Goal: Information Seeking & Learning: Find specific fact

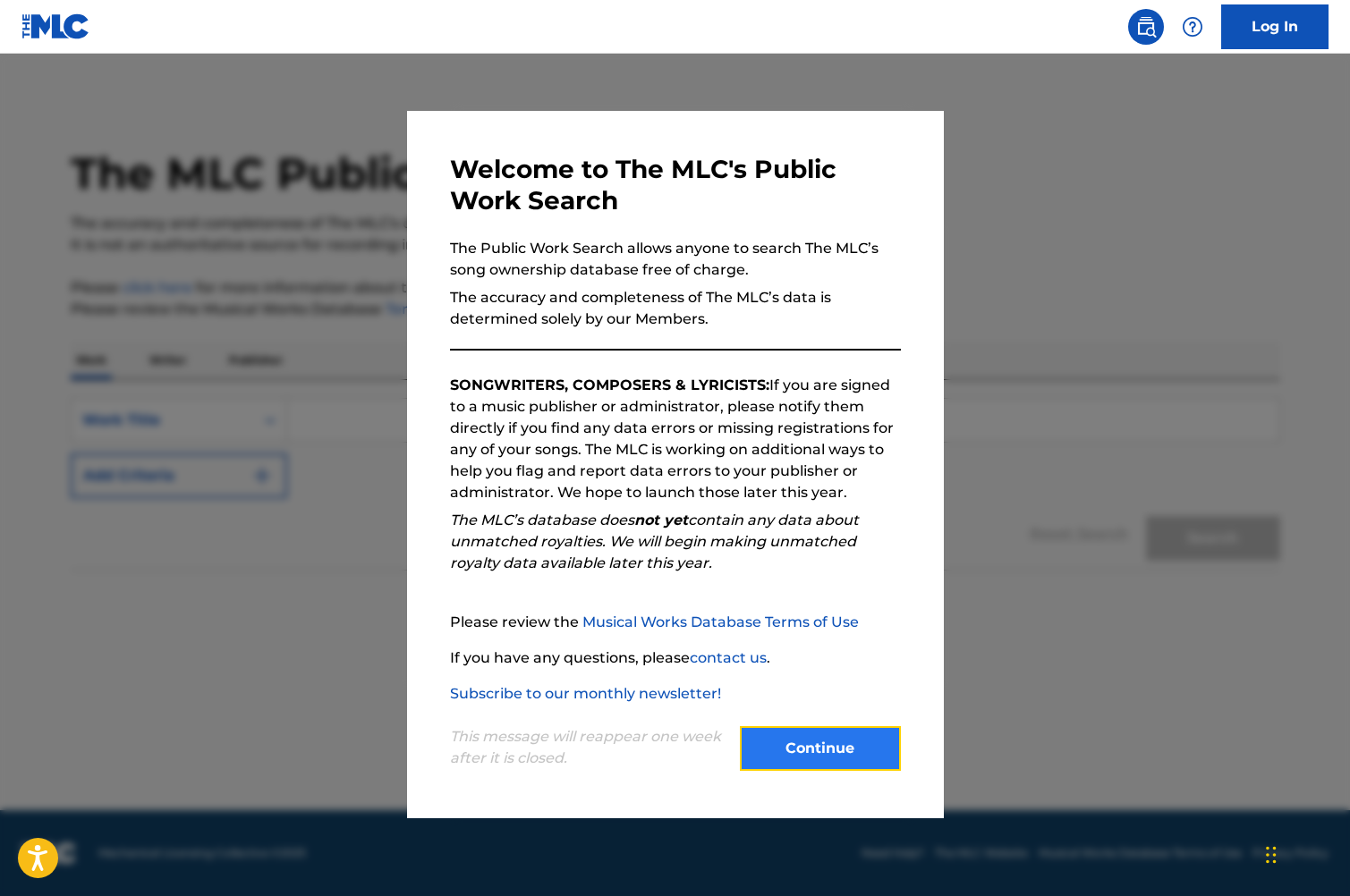
click at [812, 762] on button "Continue" at bounding box center [820, 748] width 161 height 45
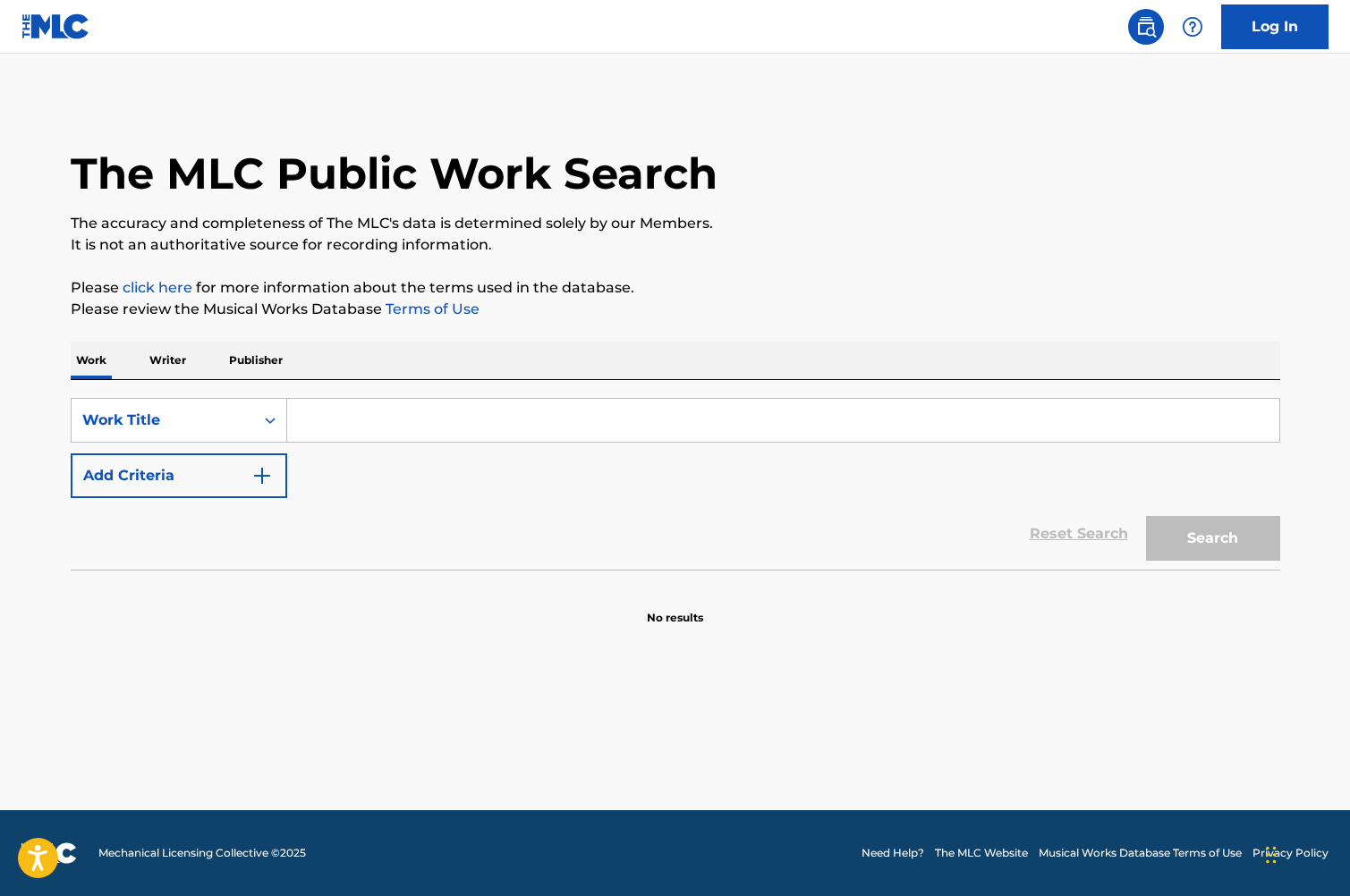
click at [365, 439] on input "Search Form" at bounding box center [783, 420] width 992 height 43
type input "spiritual suite"
click at [1146, 516] on button "Search" at bounding box center [1212, 538] width 134 height 45
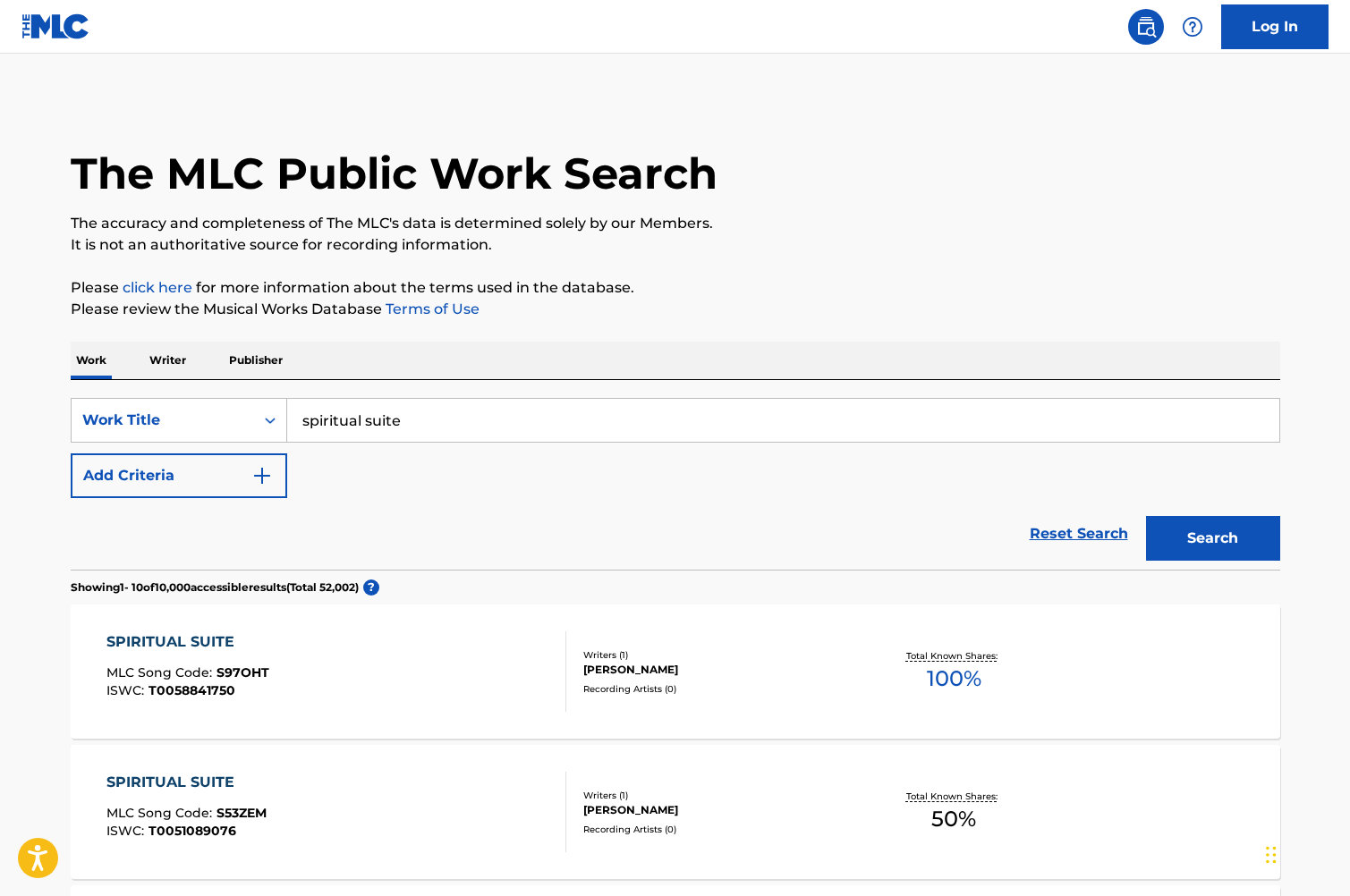
click at [429, 431] on input "spiritual suite" at bounding box center [783, 420] width 992 height 43
click at [245, 483] on button "Add Criteria" at bounding box center [178, 476] width 216 height 45
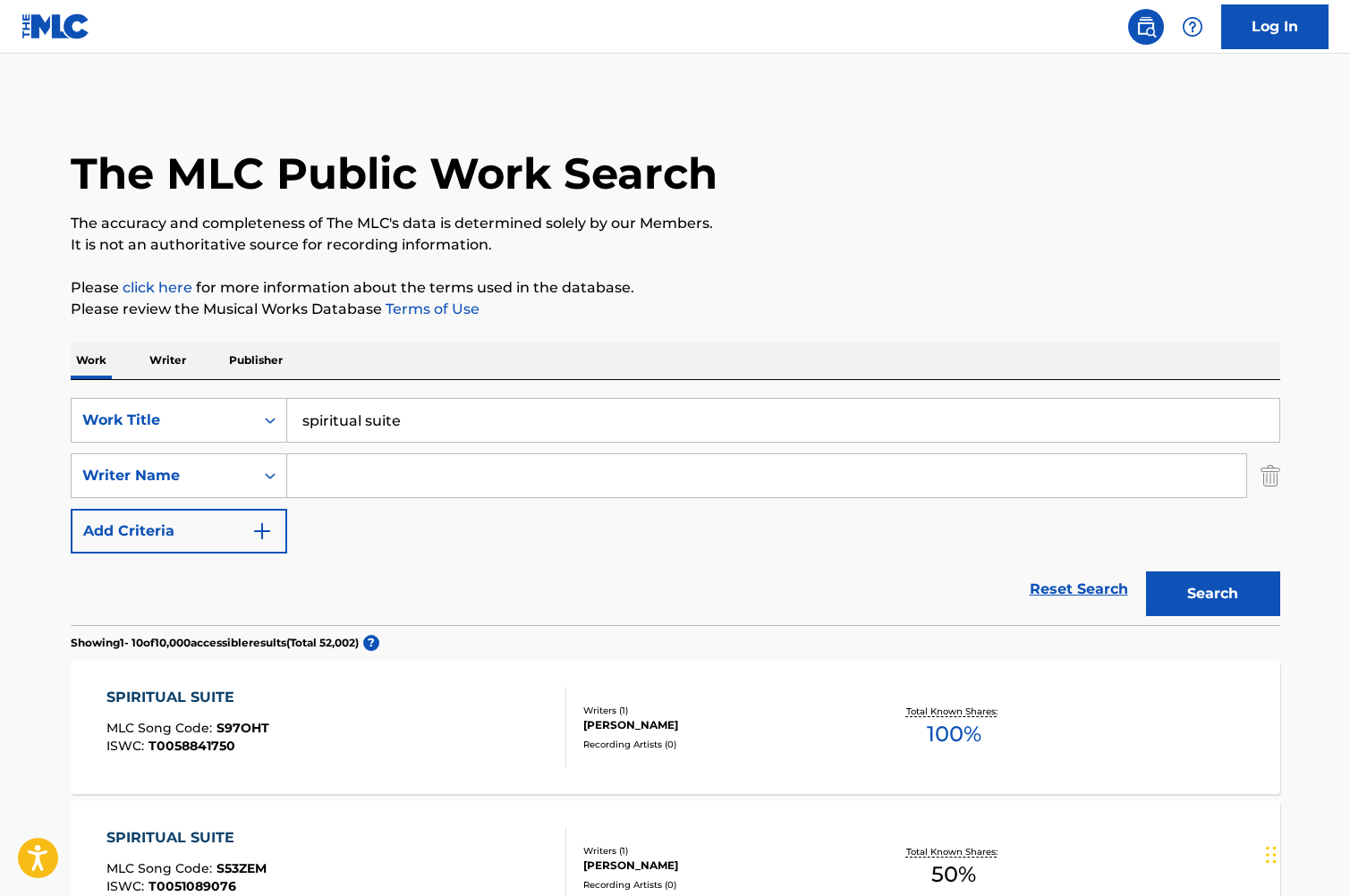
click at [322, 478] on input "Search Form" at bounding box center [766, 476] width 959 height 43
click at [1146, 572] on button "Search" at bounding box center [1212, 594] width 134 height 45
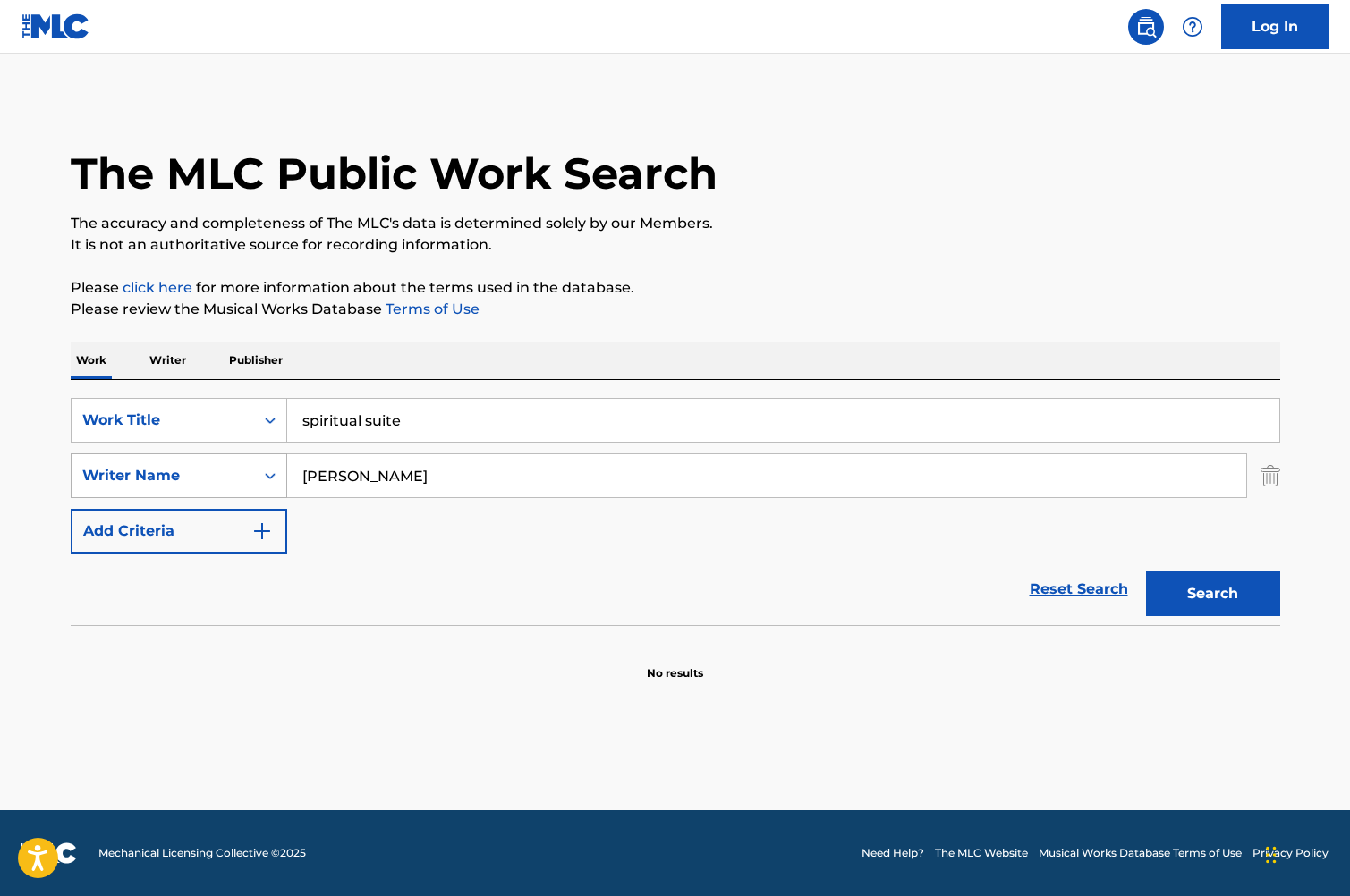
drag, startPoint x: 468, startPoint y: 482, endPoint x: 233, endPoint y: 461, distance: 235.9
click at [233, 461] on div "SearchWithCriteria3ee55471-26fc-4d6c-8075-2ef38b5ebf5c Writer Name [PERSON_NAME]" at bounding box center [675, 476] width 1209 height 45
type input "bonds"
click at [1146, 572] on button "Search" at bounding box center [1212, 594] width 134 height 45
drag, startPoint x: 365, startPoint y: 483, endPoint x: 174, endPoint y: 466, distance: 191.8
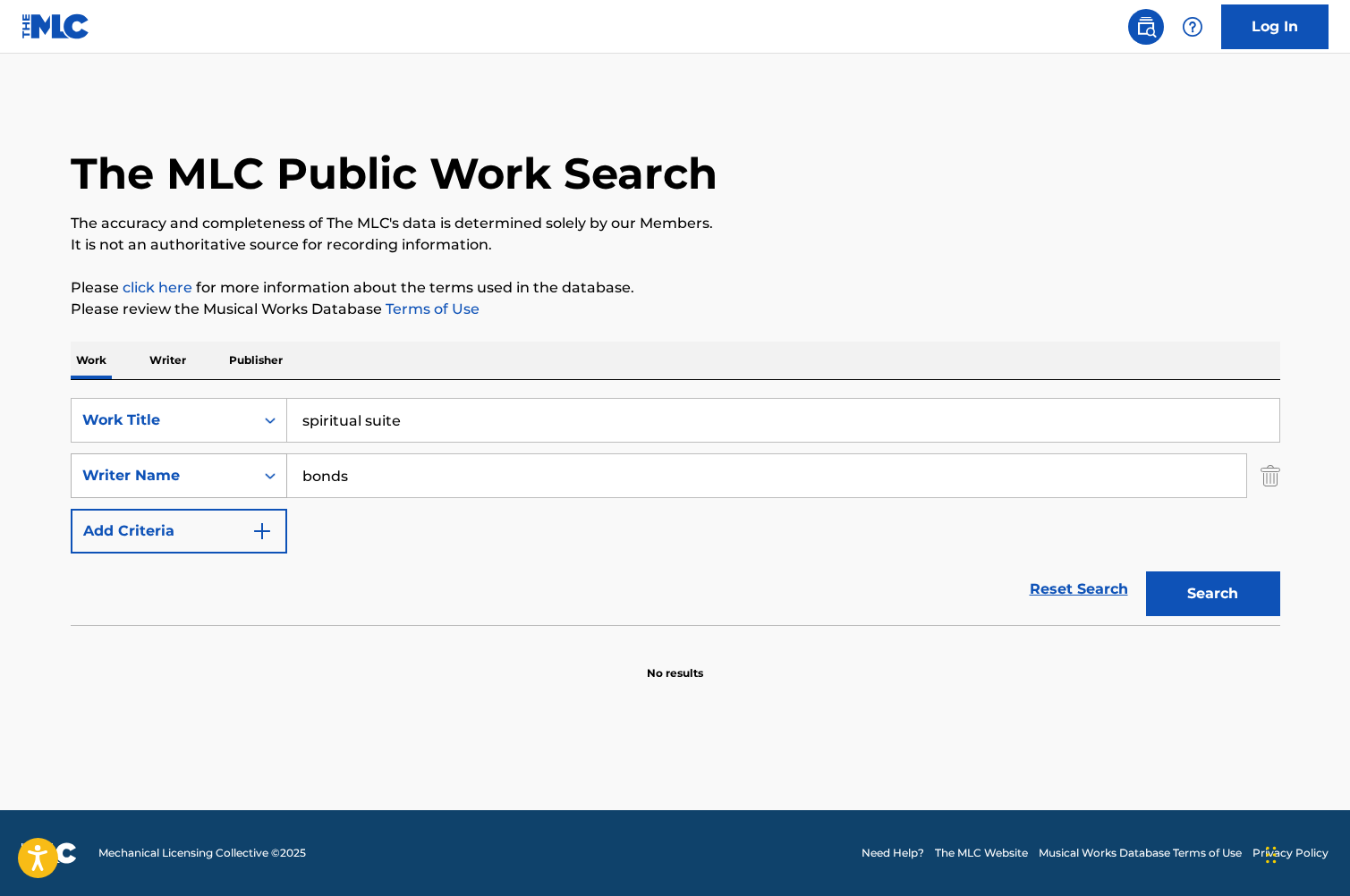
click at [185, 466] on div "SearchWithCriteria3ee55471-26fc-4d6c-8075-2ef38b5ebf5c Writer Name bonds" at bounding box center [675, 476] width 1209 height 45
click at [1146, 572] on button "Search" at bounding box center [1212, 594] width 134 height 45
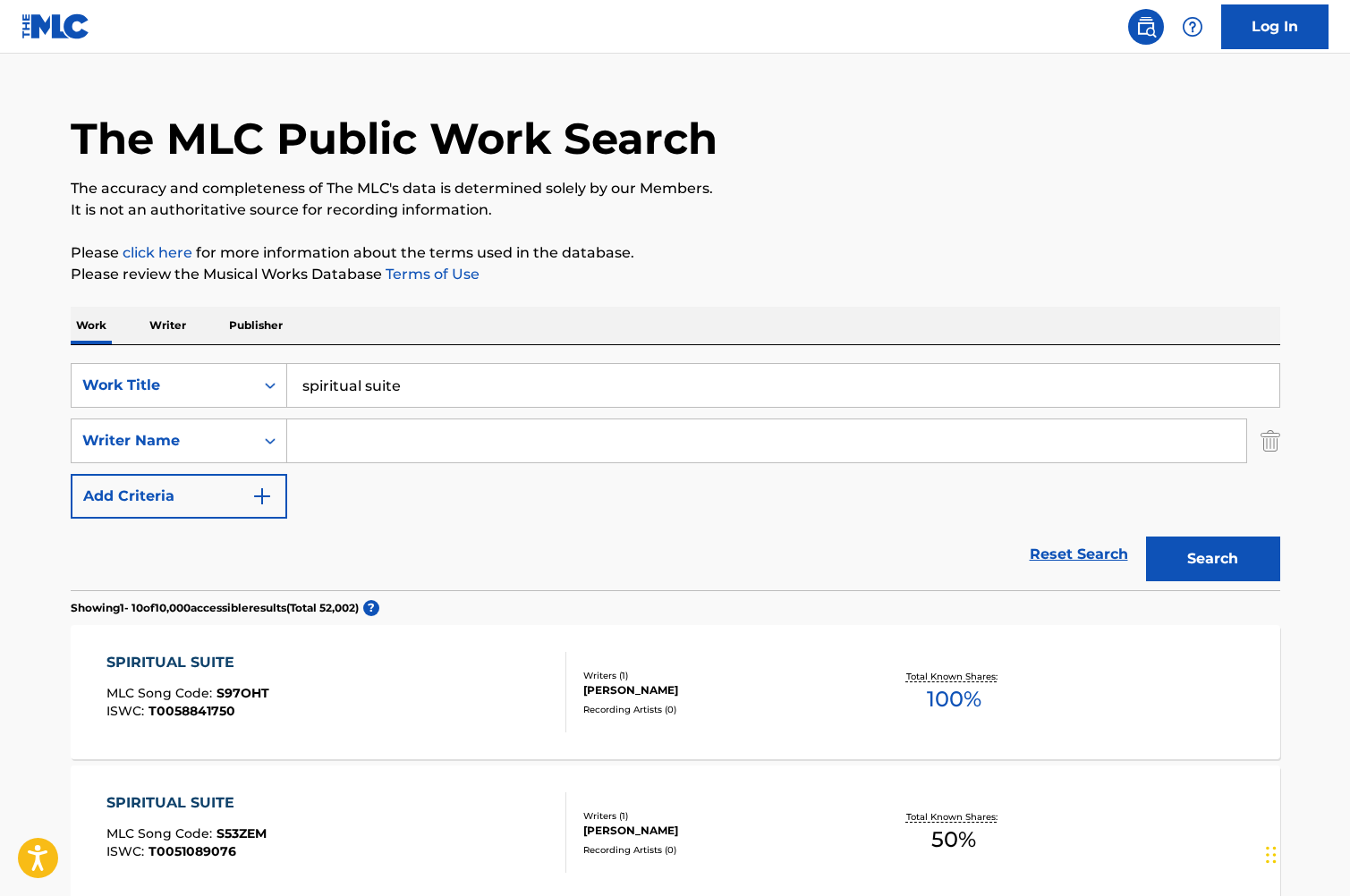
scroll to position [36, 0]
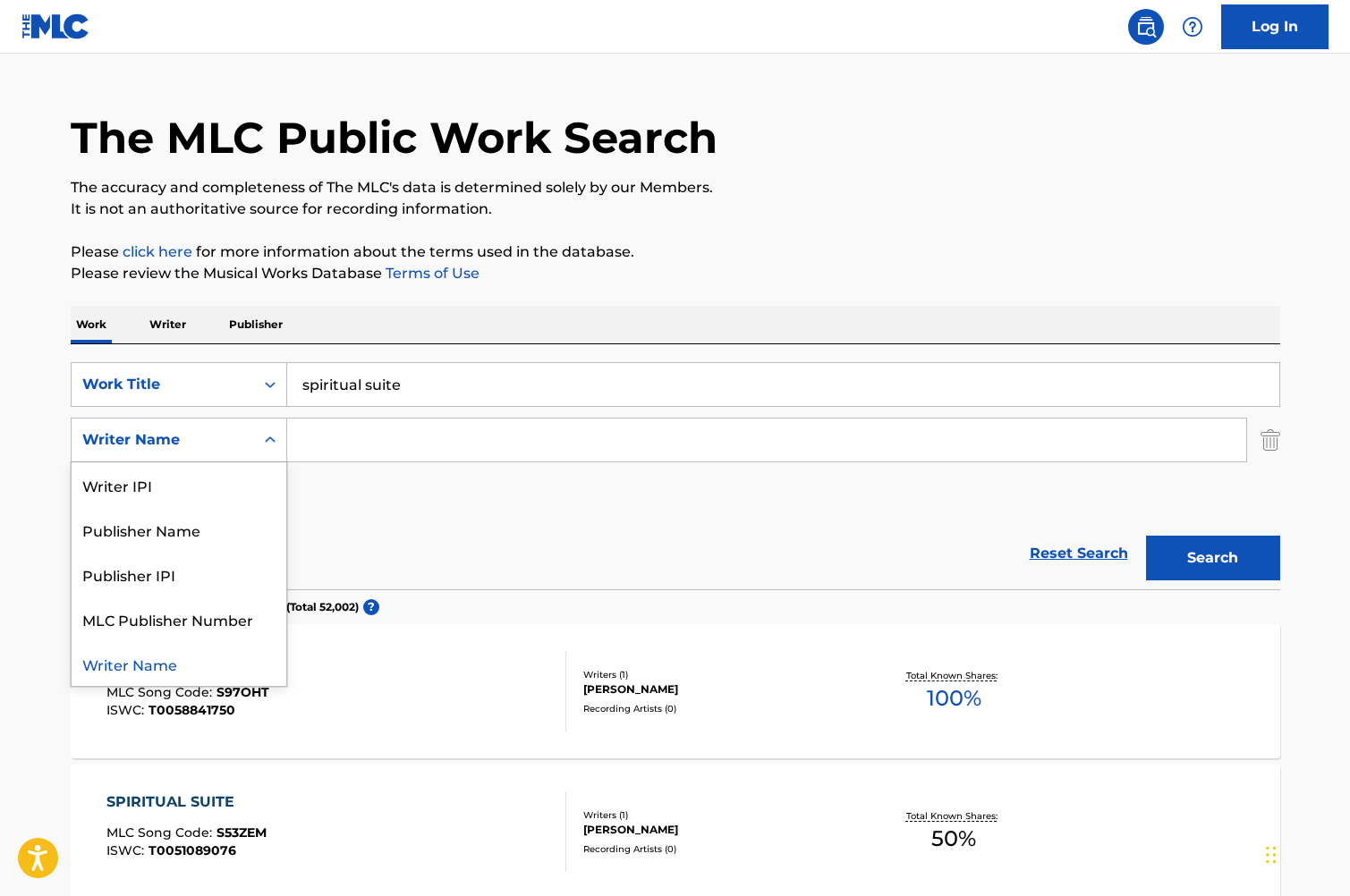
click at [269, 443] on icon "Search Form" at bounding box center [270, 440] width 18 height 18
click at [411, 529] on div "Reset Search Search" at bounding box center [675, 553] width 1209 height 71
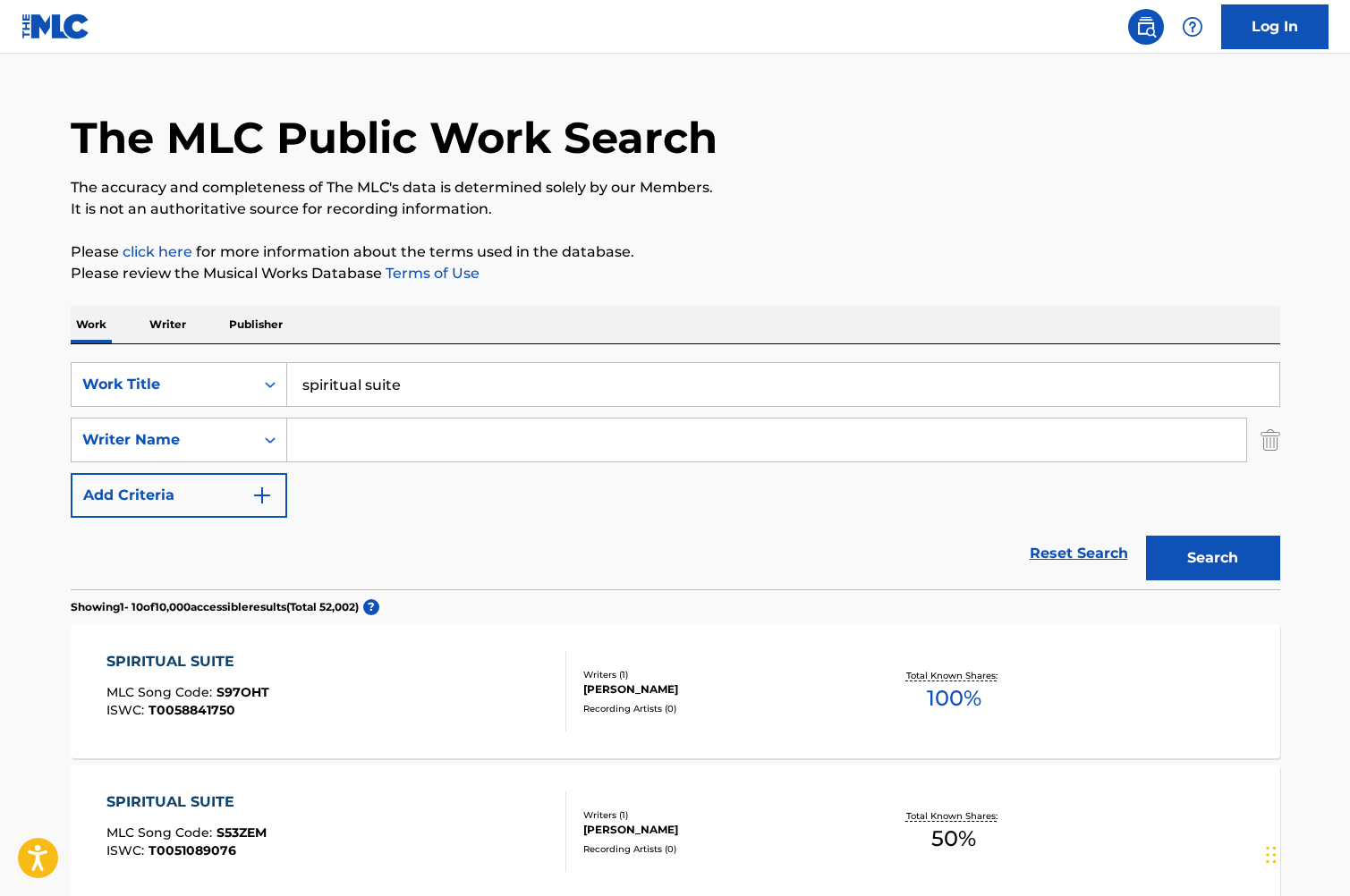
click at [165, 333] on p "Writer" at bounding box center [167, 324] width 48 height 37
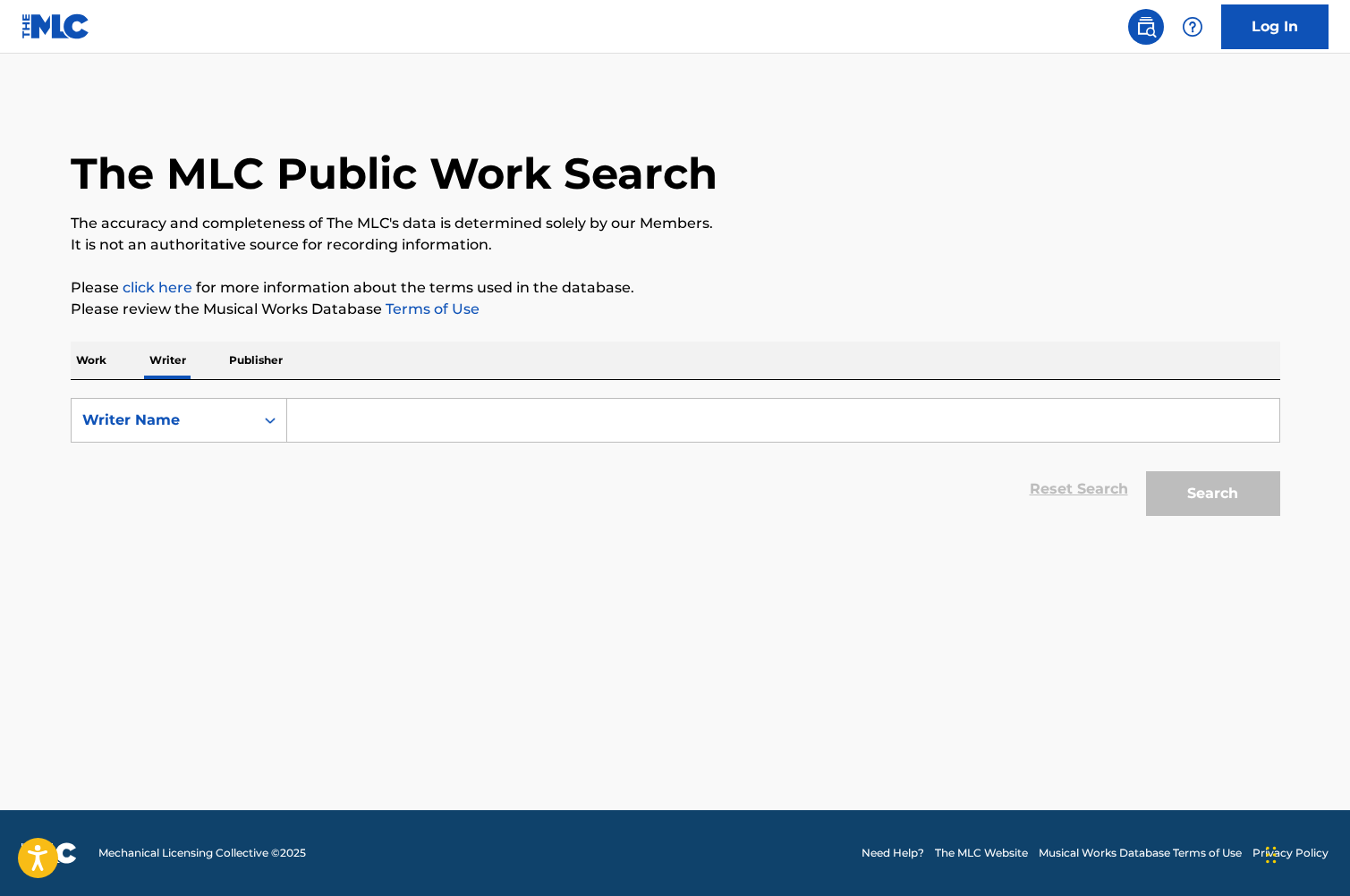
click at [334, 411] on input "Search Form" at bounding box center [783, 420] width 992 height 43
type input "[PERSON_NAME]"
click at [1146, 471] on button "Search" at bounding box center [1212, 493] width 134 height 45
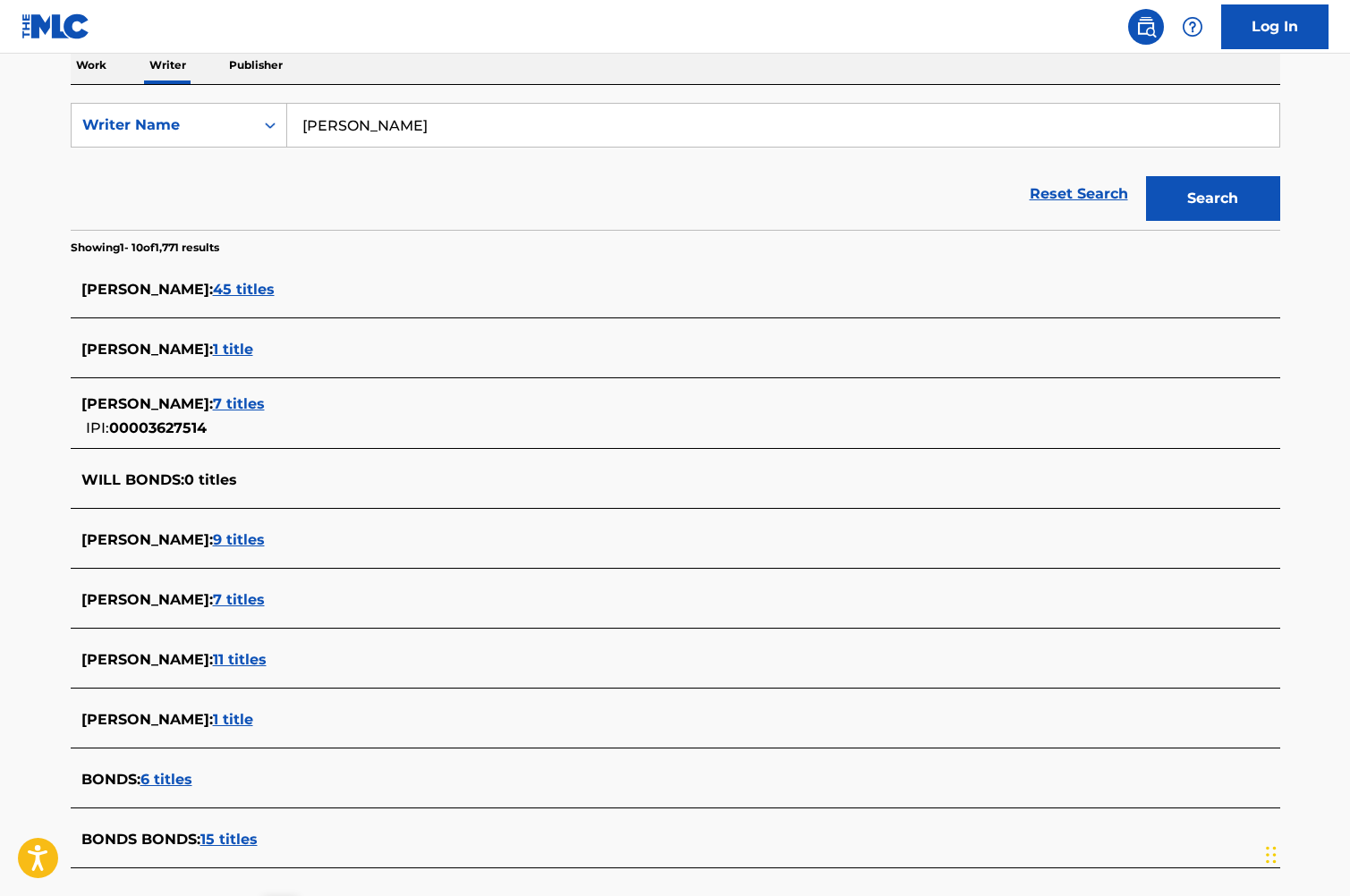
scroll to position [259, 0]
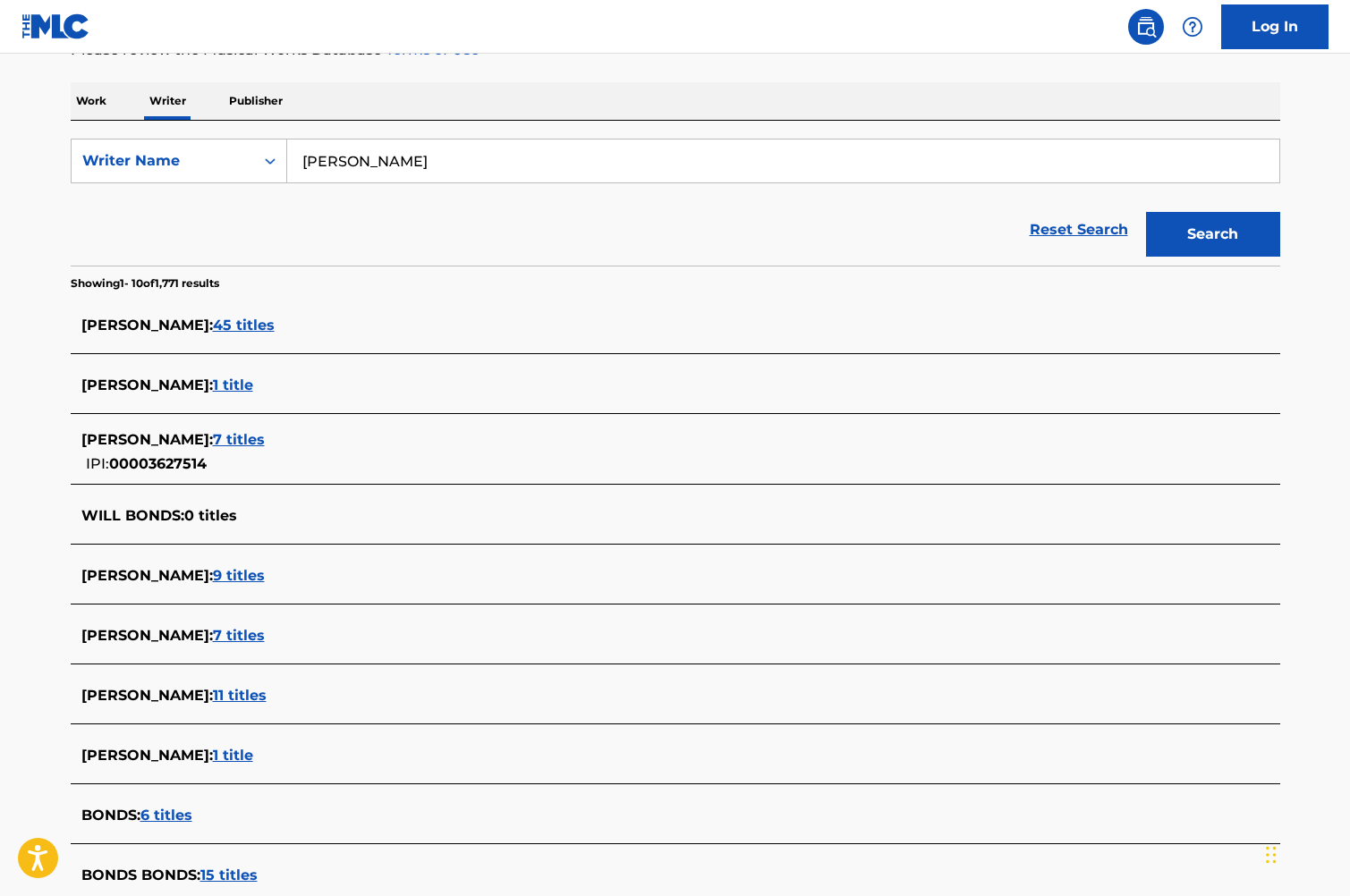
click at [261, 328] on span "45 titles" at bounding box center [243, 324] width 62 height 17
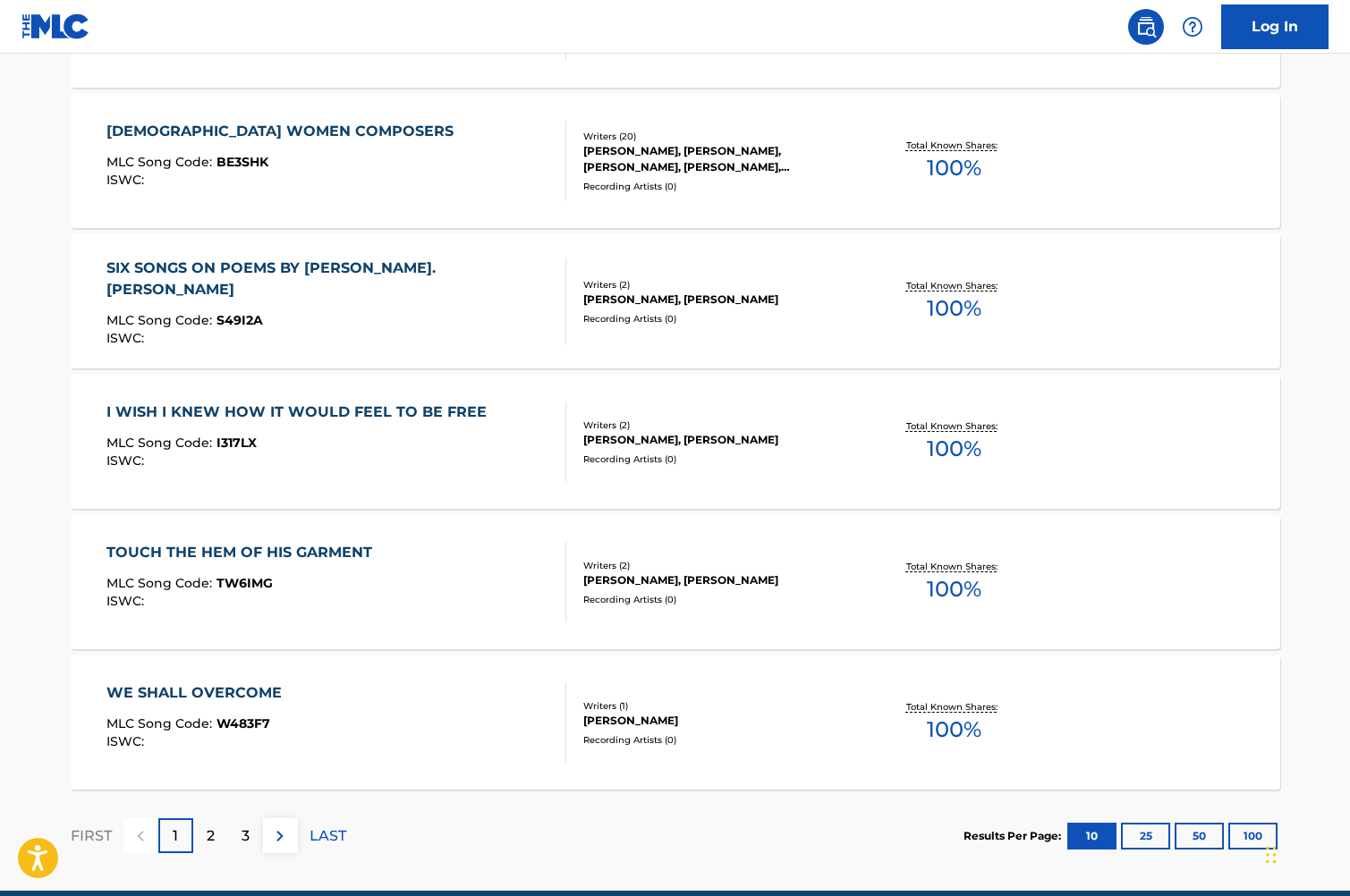
scroll to position [1293, 0]
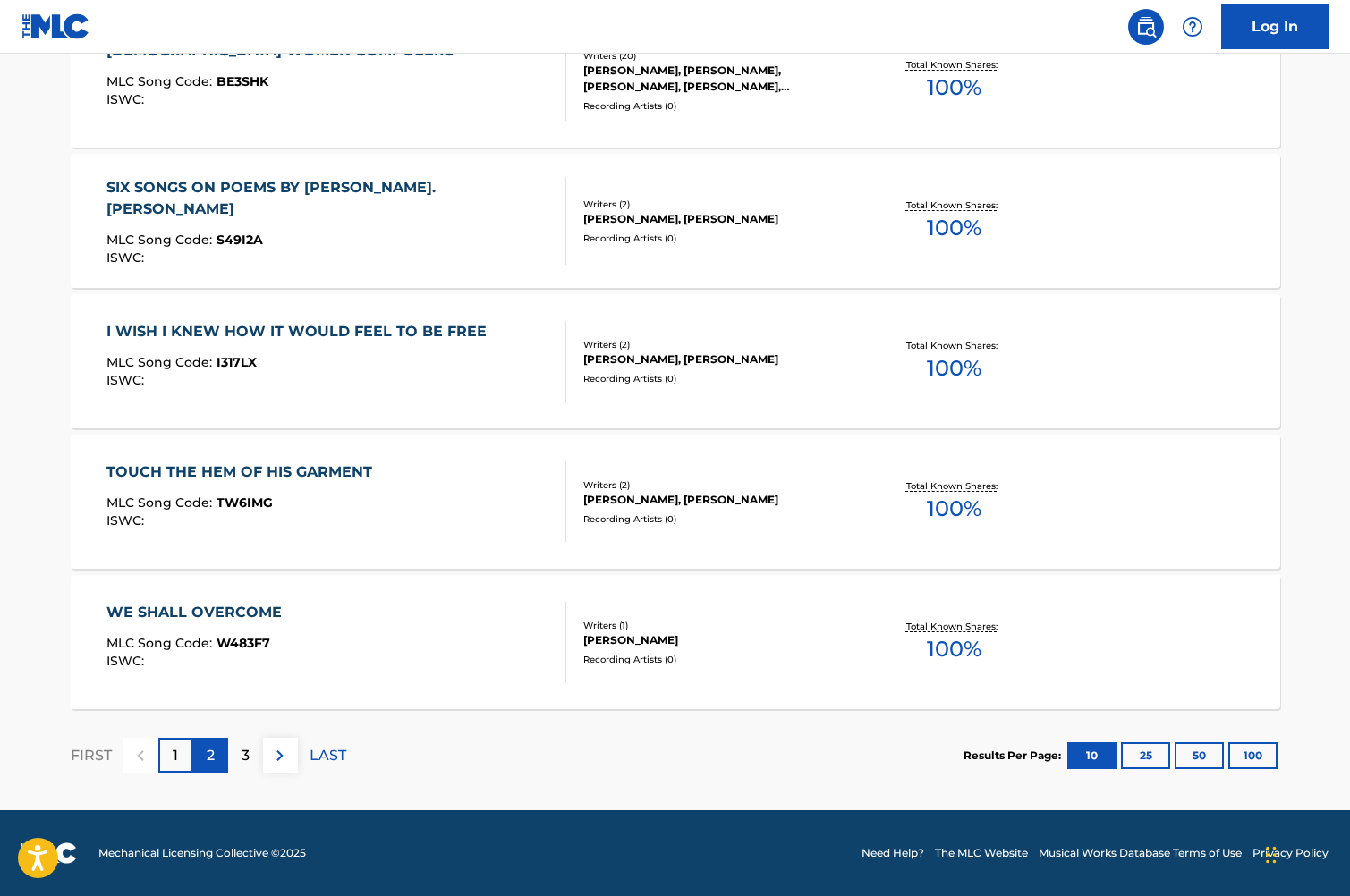
click at [216, 756] on div "2" at bounding box center [211, 755] width 35 height 35
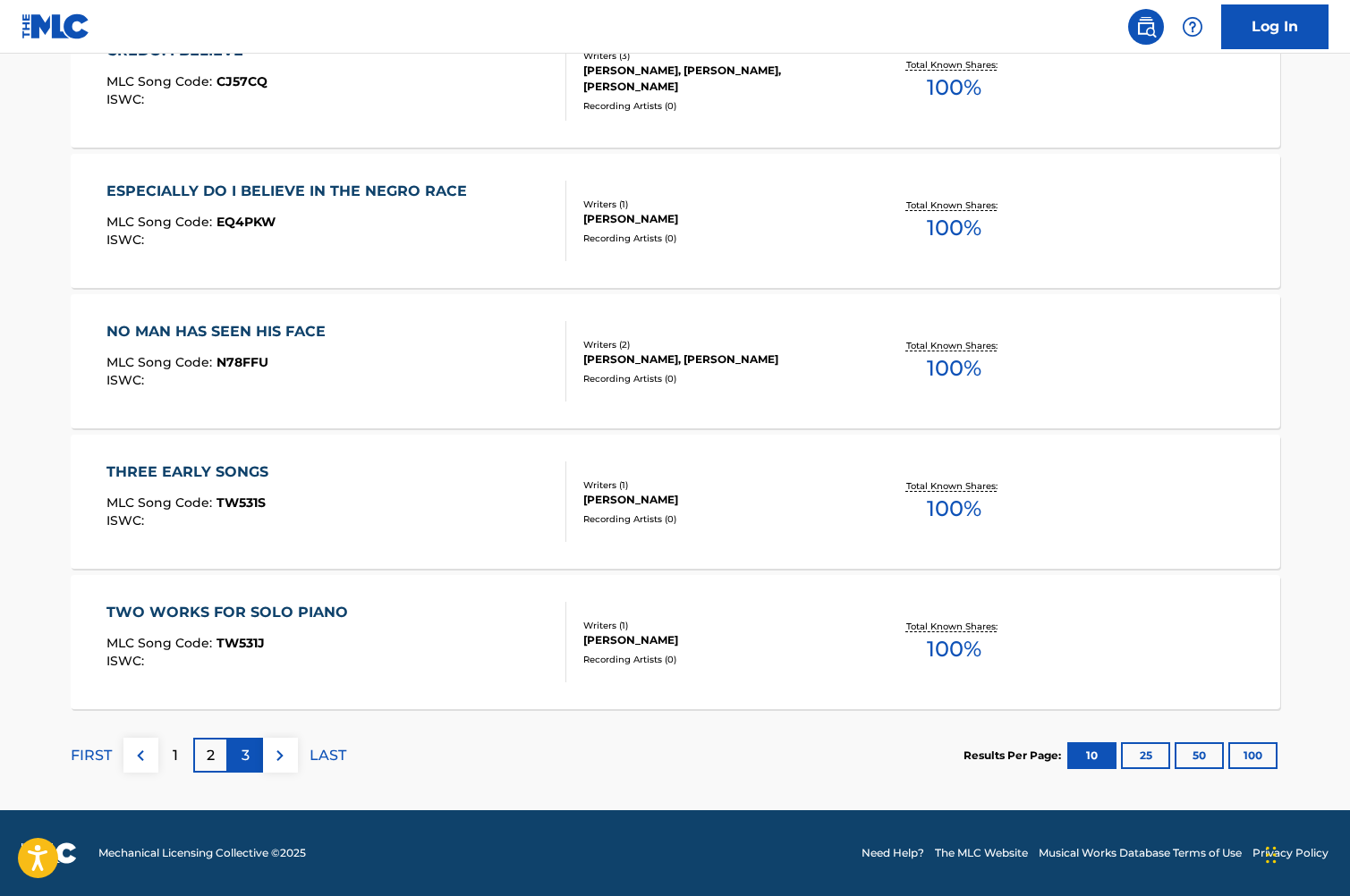
click at [241, 756] on p "3" at bounding box center [245, 755] width 8 height 21
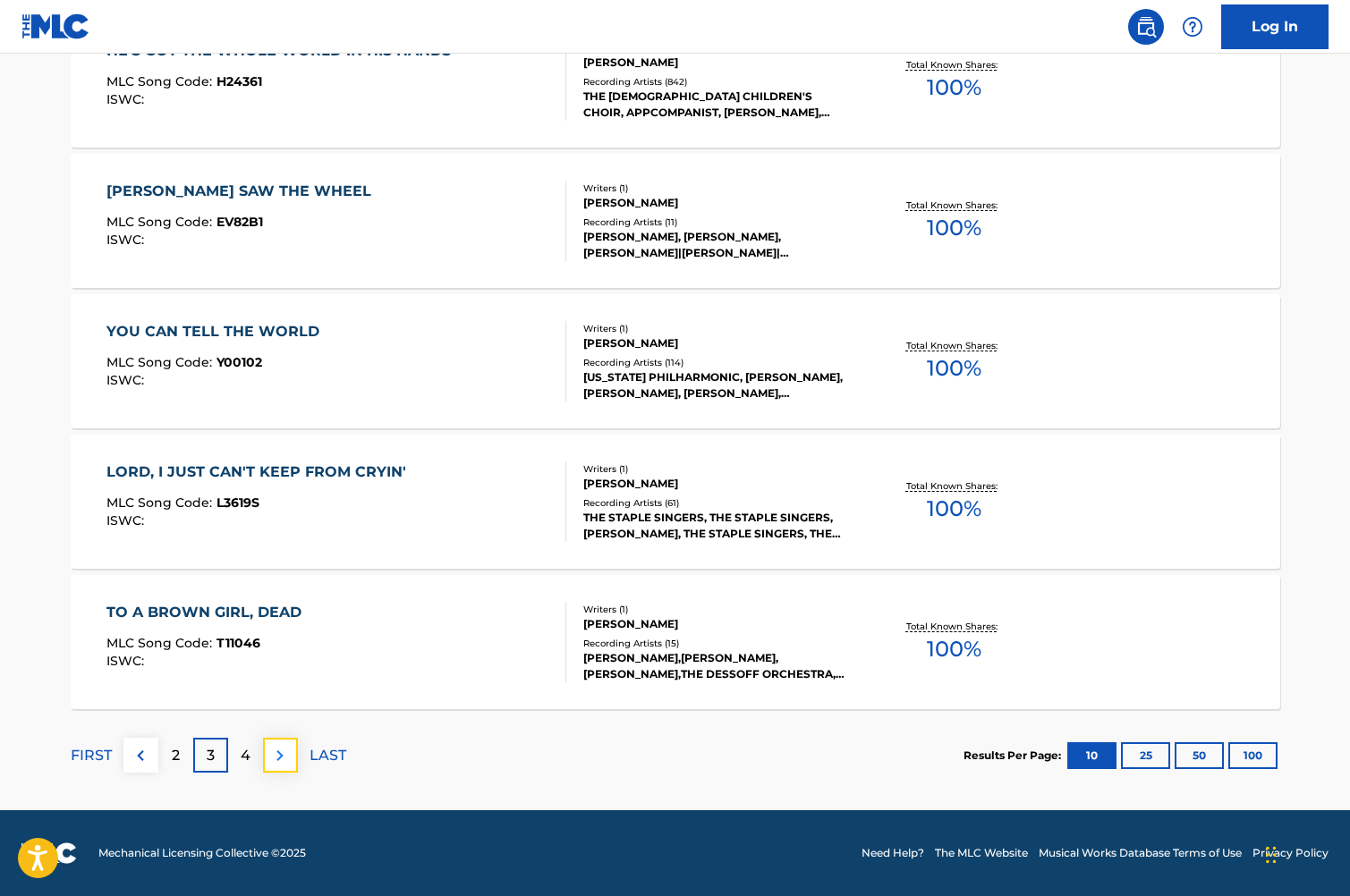
click at [281, 756] on img at bounding box center [280, 755] width 22 height 21
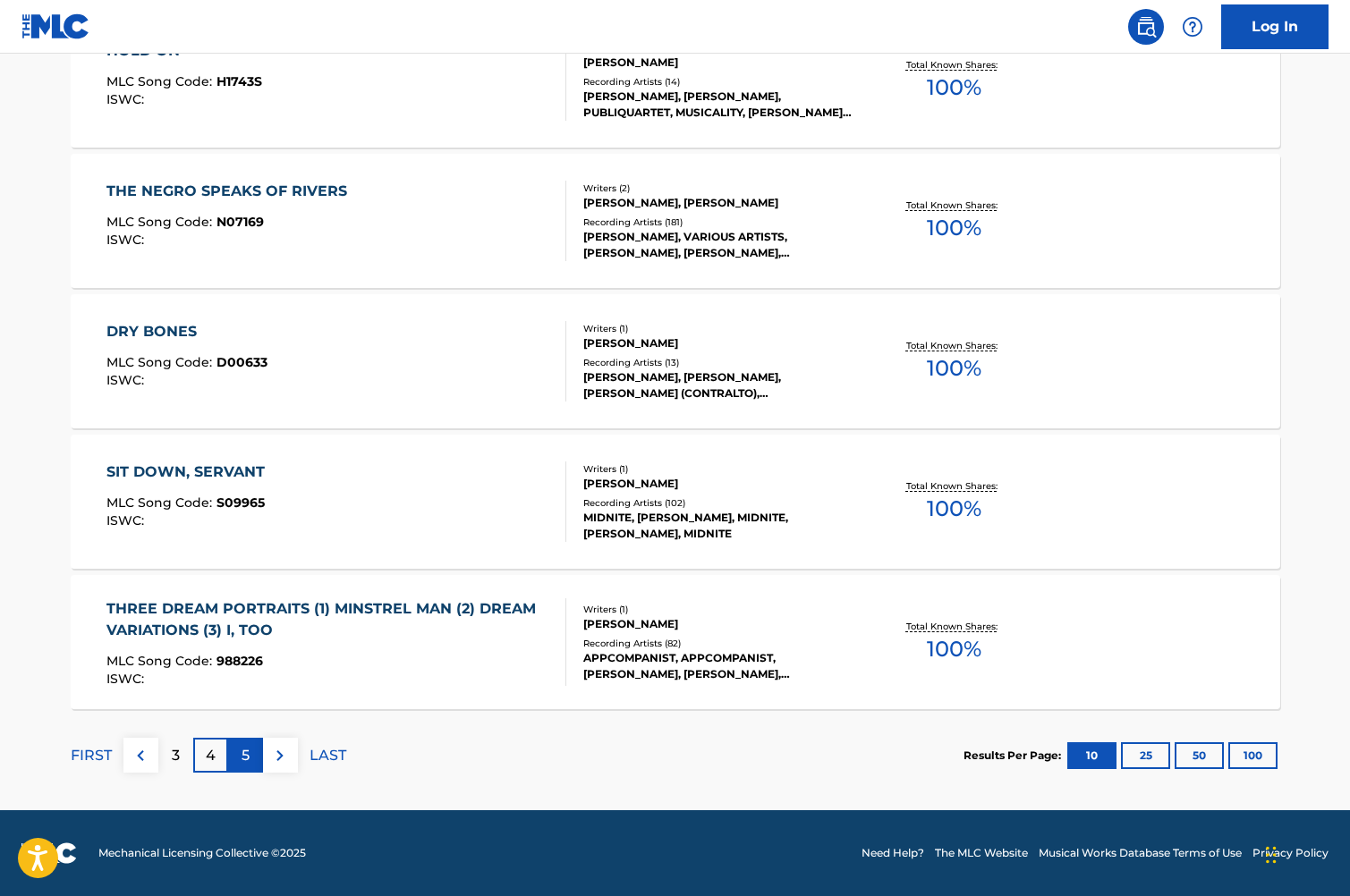
click at [238, 749] on div "5" at bounding box center [245, 755] width 35 height 35
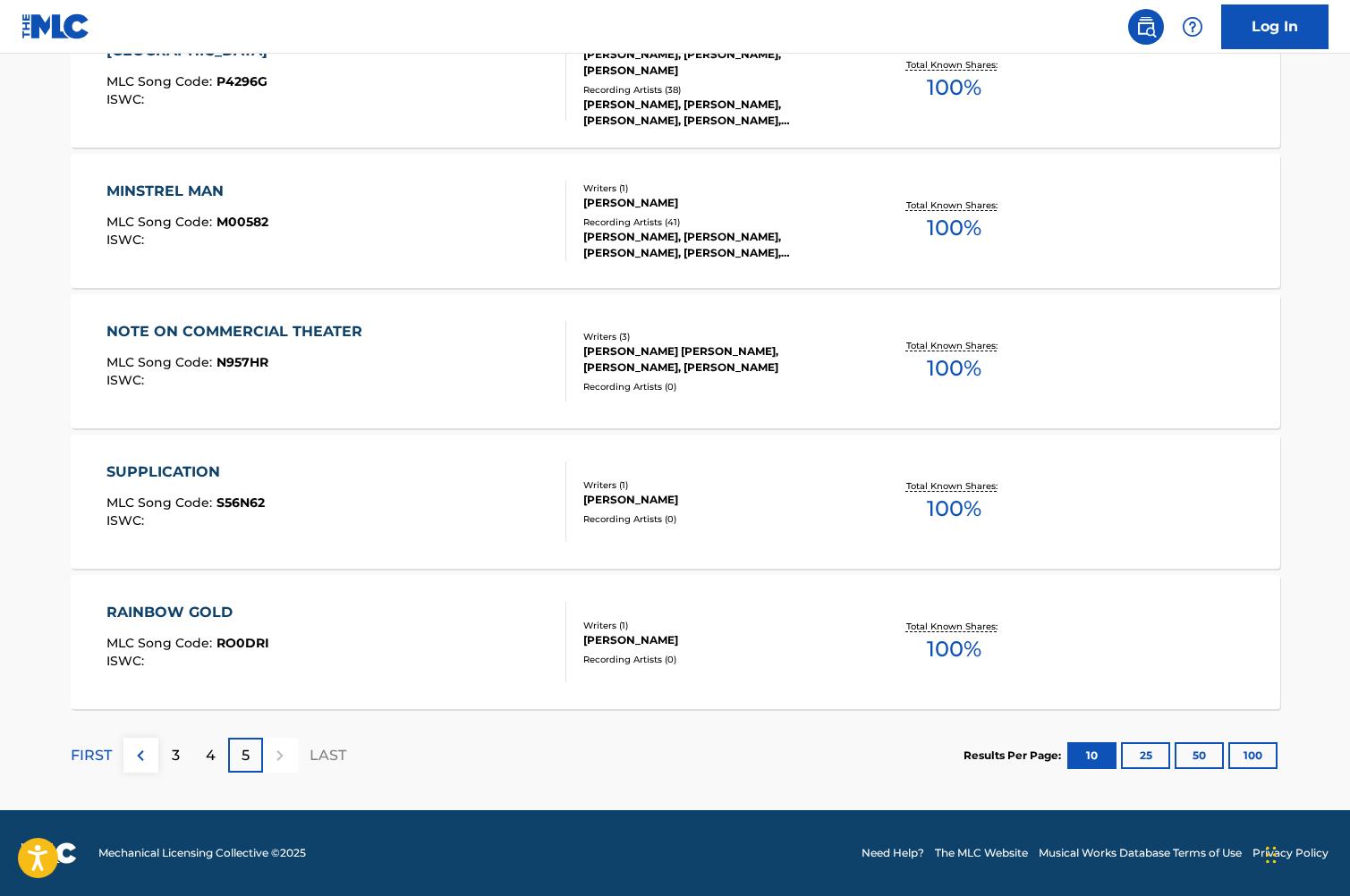
scroll to position [568, 0]
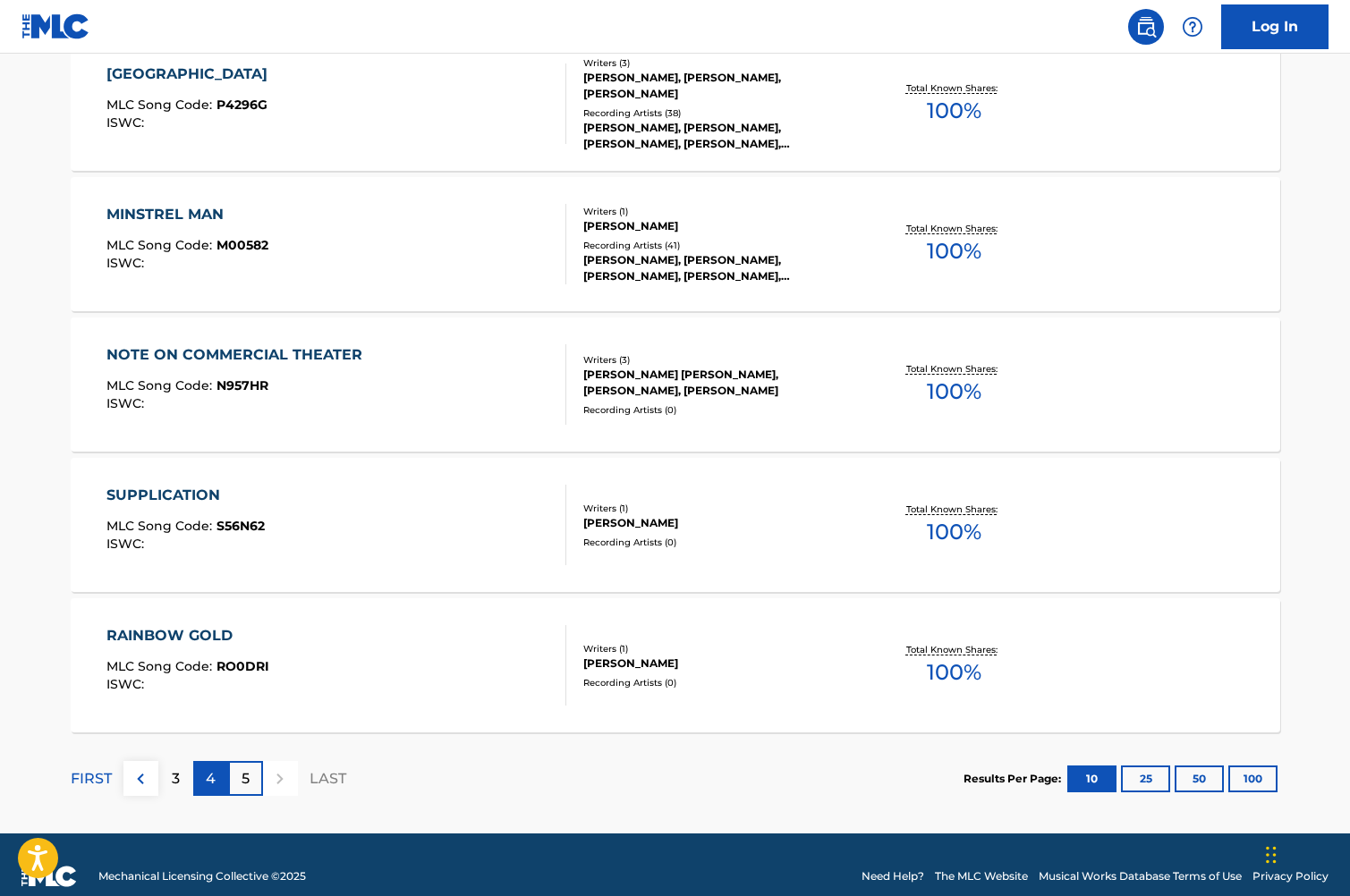
click at [209, 783] on p "4" at bounding box center [211, 779] width 10 height 21
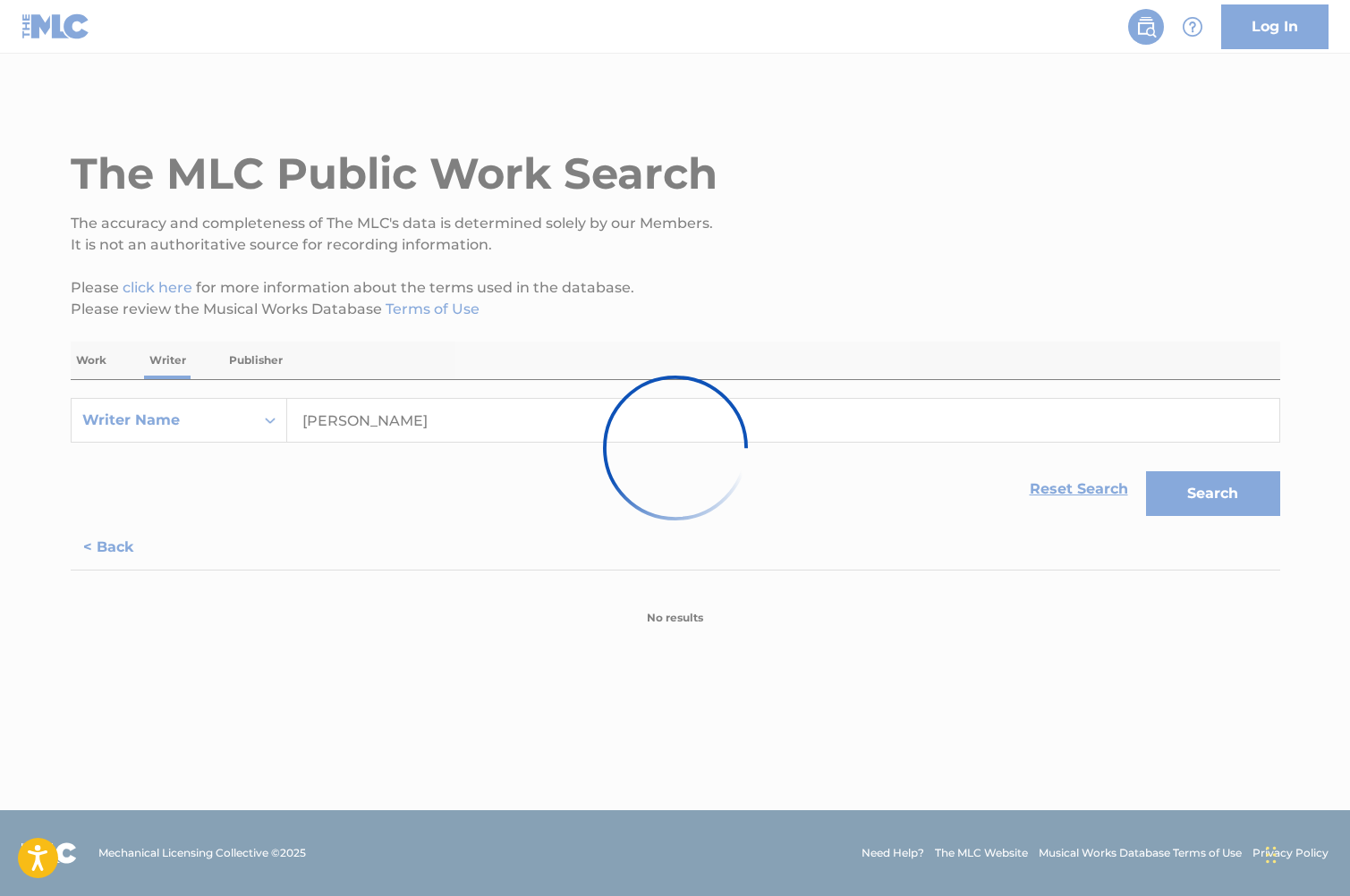
scroll to position [0, 0]
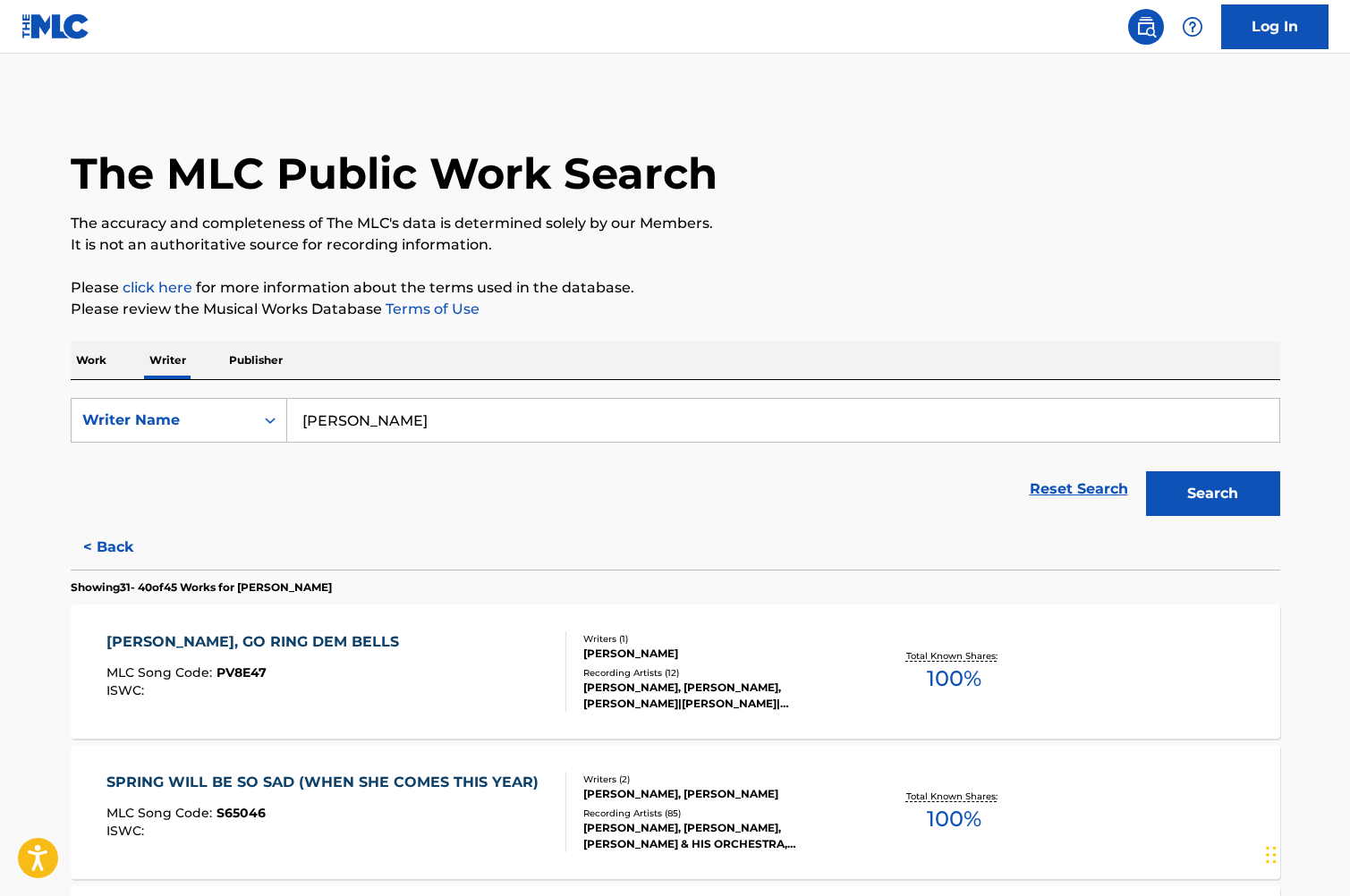
click at [224, 637] on div "[PERSON_NAME], GO RING DEM BELLS" at bounding box center [257, 642] width 301 height 21
